Goal: Find specific page/section: Find specific page/section

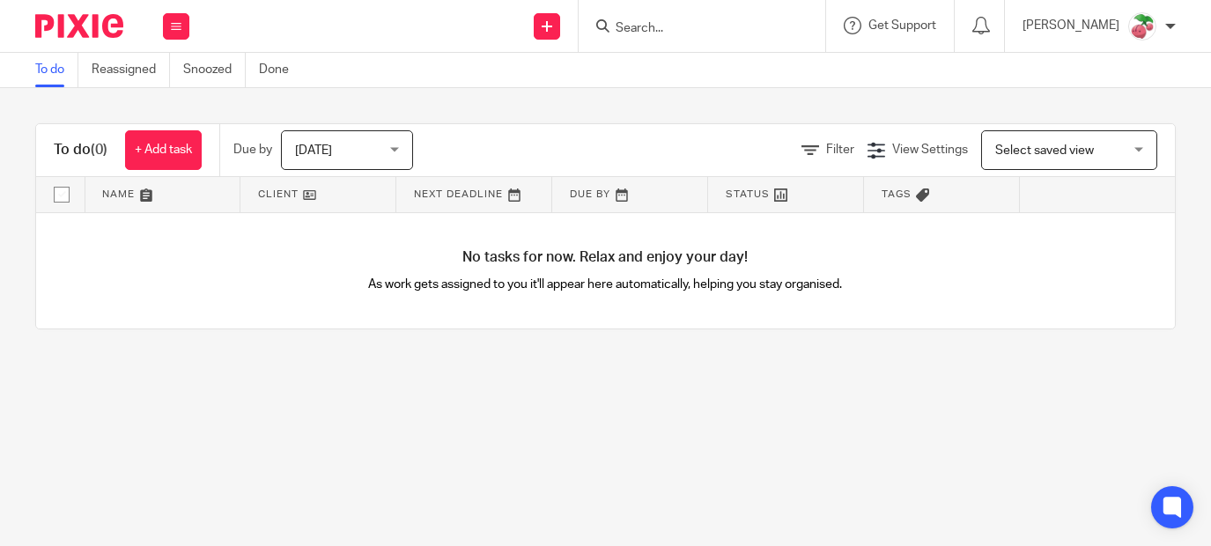
click at [644, 29] on input "Search" at bounding box center [693, 29] width 158 height 16
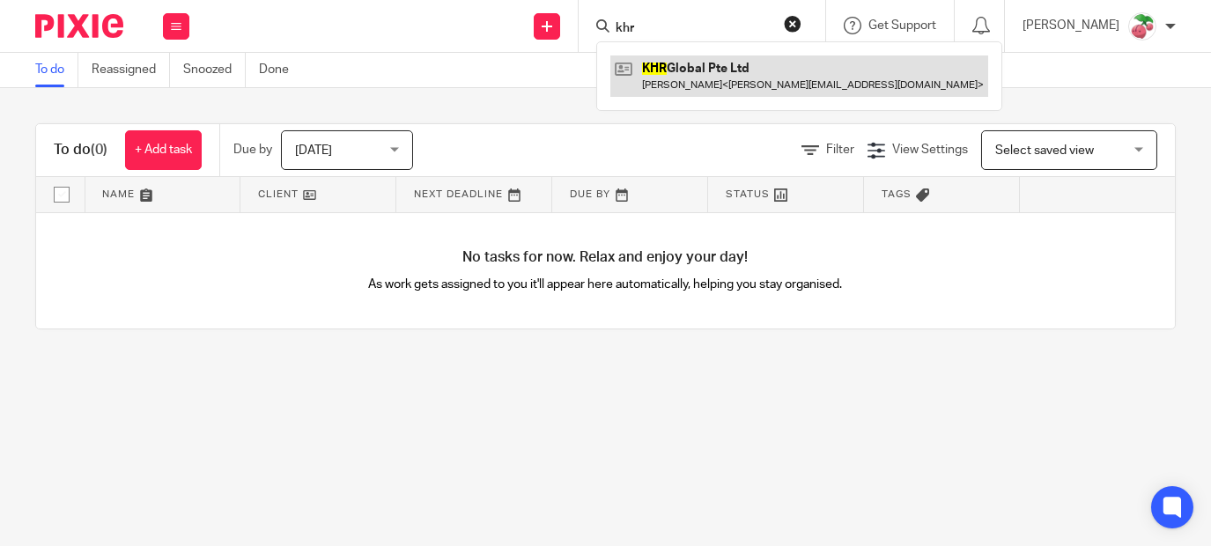
type input "khr"
click at [704, 59] on link at bounding box center [799, 75] width 378 height 41
